Goal: Information Seeking & Learning: Learn about a topic

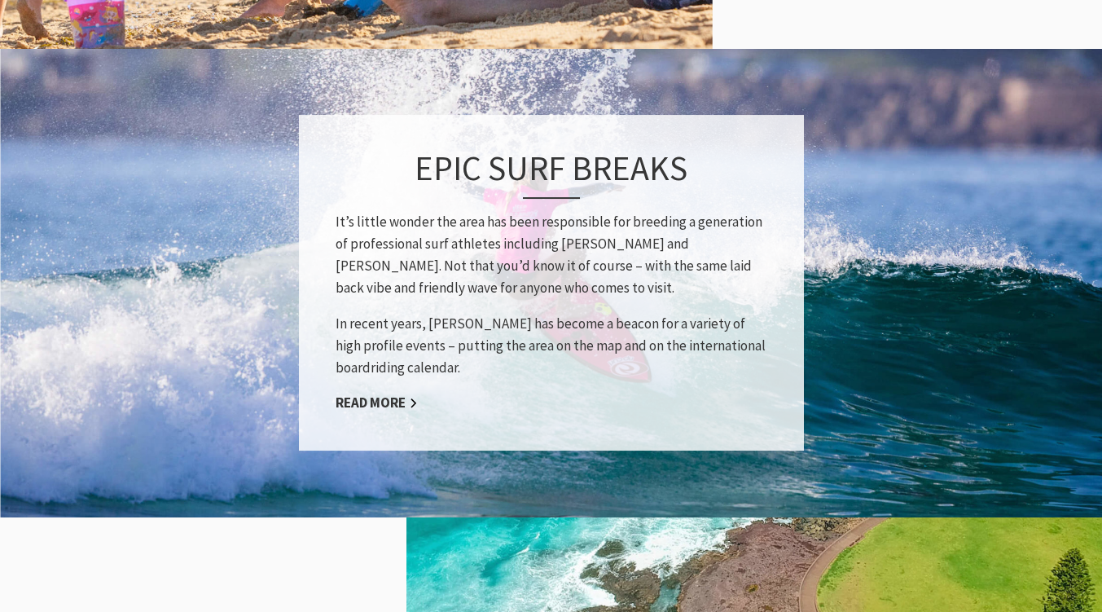
scroll to position [880, 0]
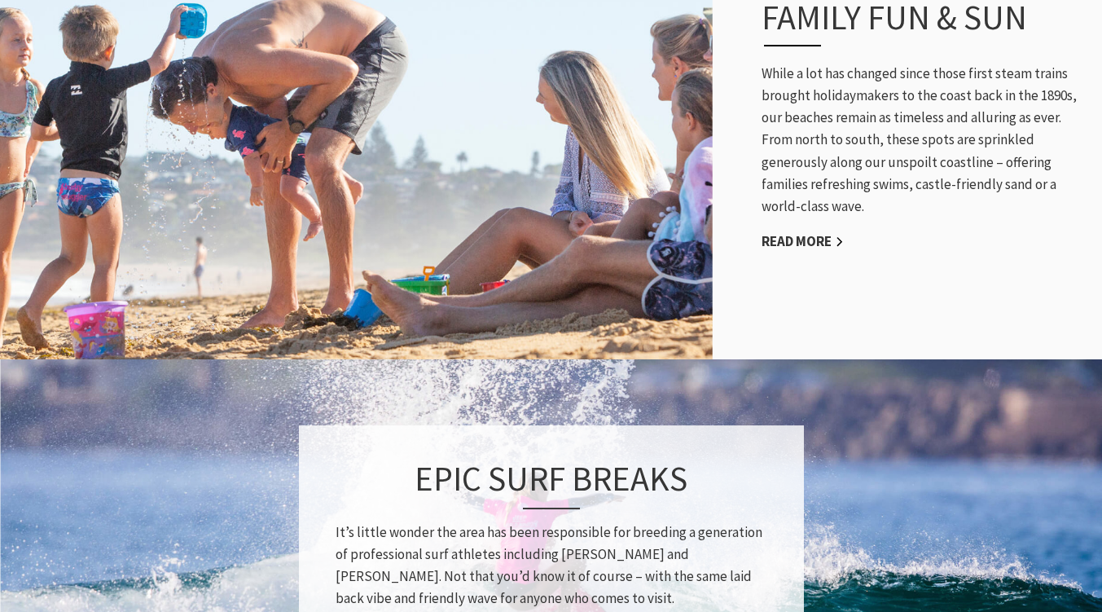
drag, startPoint x: 1114, startPoint y: 57, endPoint x: 1113, endPoint y: 153, distance: 96.1
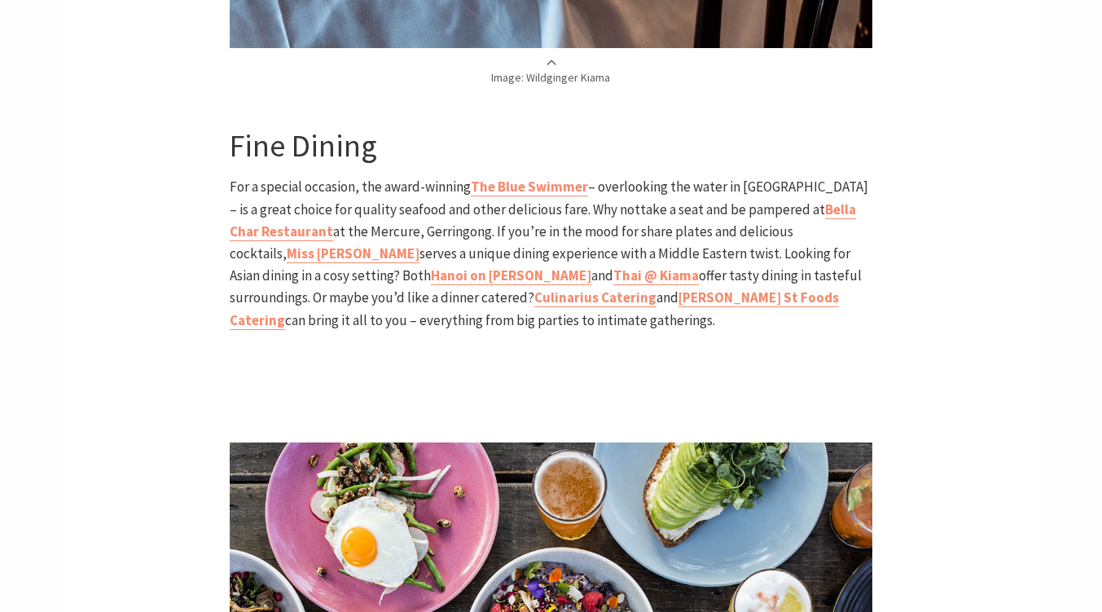
scroll to position [2986, 0]
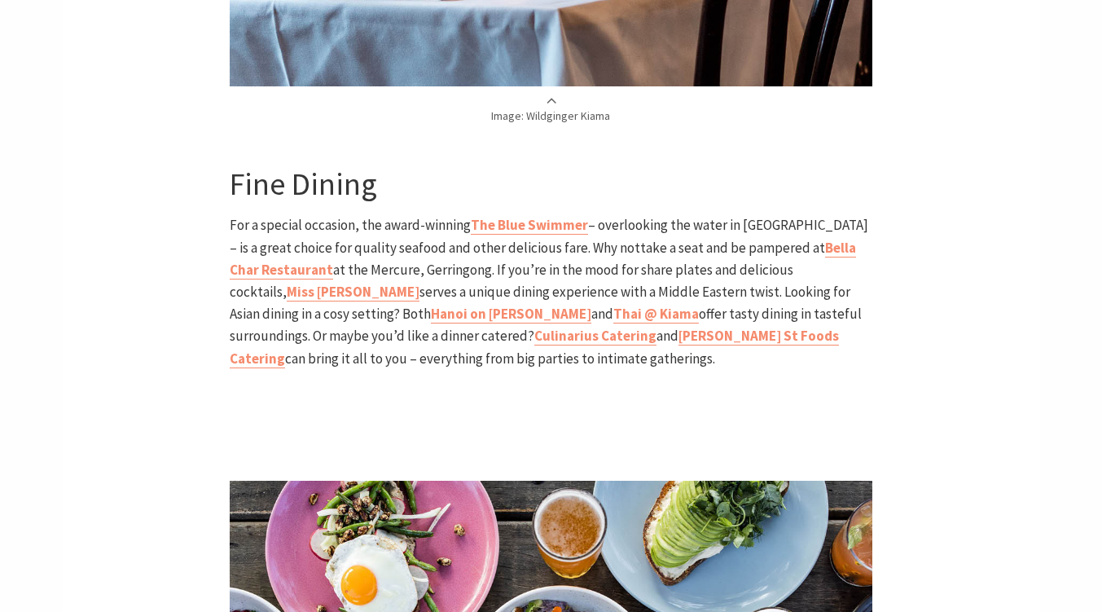
drag, startPoint x: 230, startPoint y: 185, endPoint x: 376, endPoint y: 318, distance: 197.2
click at [376, 318] on p "For a special occasion, the award-winning The Blue Swimmer – overlooking the wa…" at bounding box center [551, 291] width 643 height 155
copy p "For a special occasion, the award-winning The Blue Swimmer – overlooking the wa…"
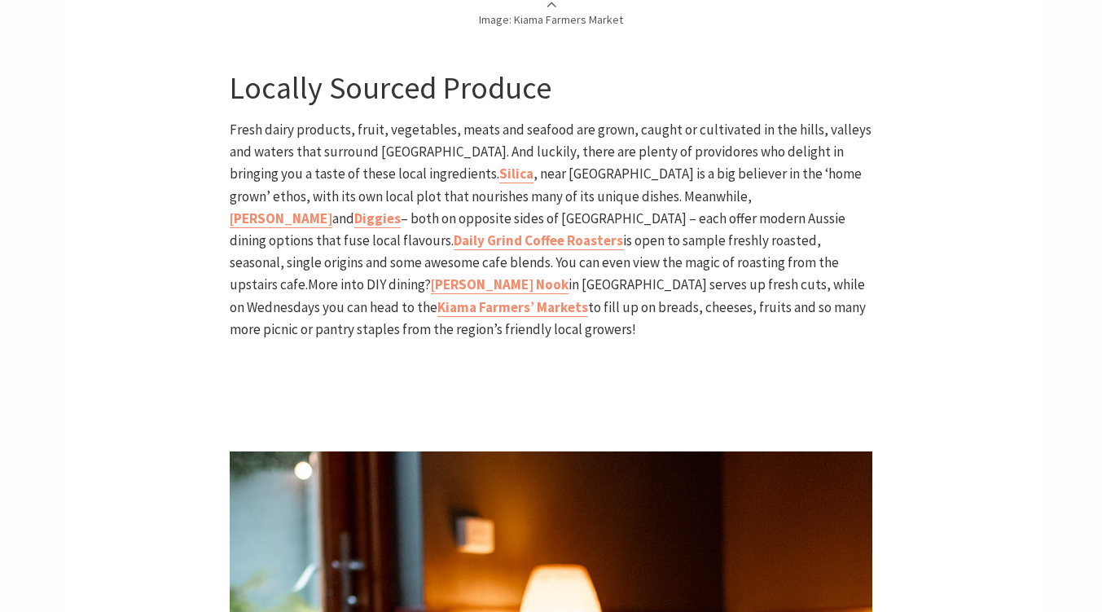
scroll to position [2196, 0]
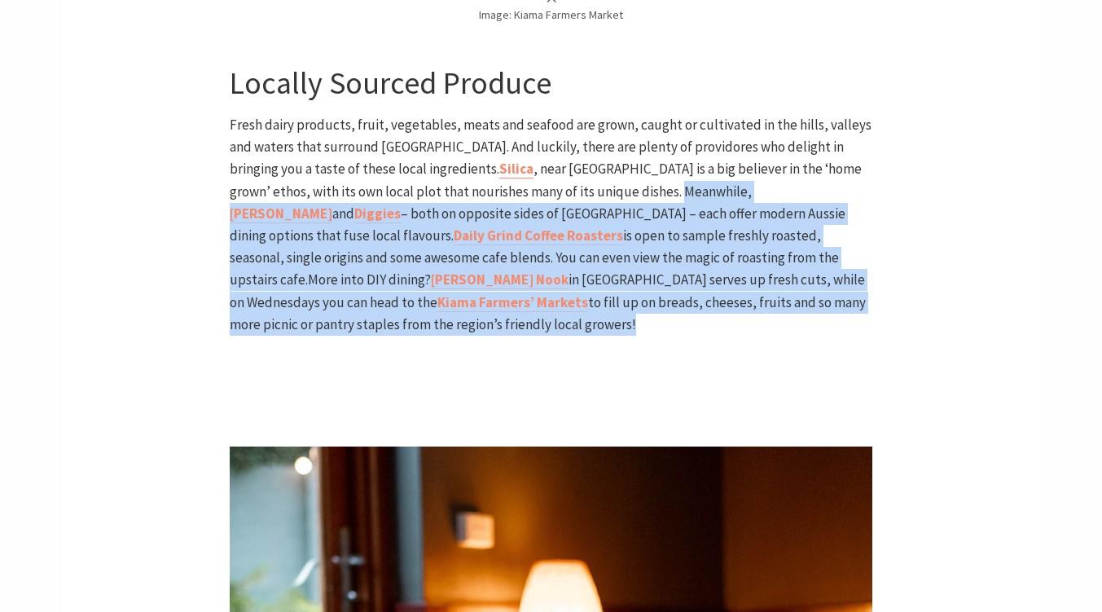
drag, startPoint x: 548, startPoint y: 165, endPoint x: 784, endPoint y: 273, distance: 258.8
click at [784, 273] on p "Fresh dairy products, fruit, vegetables, meats and seafood are grown, caught or…" at bounding box center [551, 225] width 643 height 222
copy p "Meanwhile, [PERSON_NAME] Whistlers and Diggies – both on opposite sides of [GEO…"
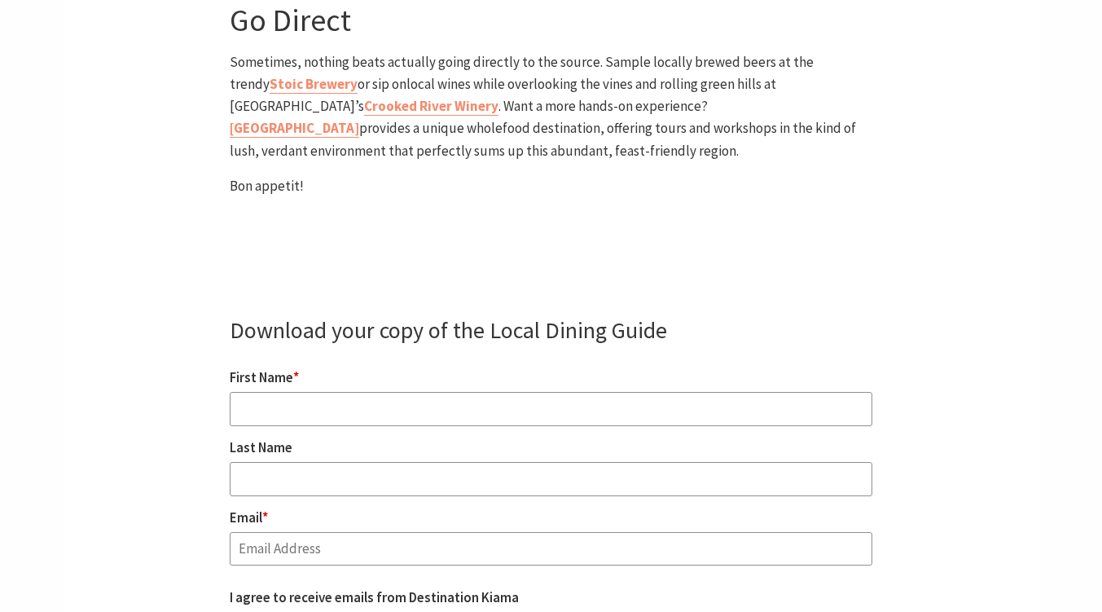
scroll to position [4868, 0]
